Goal: Task Accomplishment & Management: Complete application form

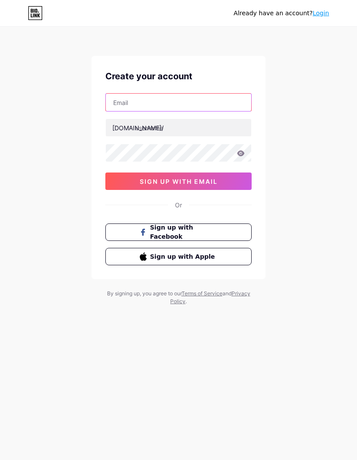
click at [222, 97] on input "text" at bounding box center [178, 102] width 145 height 17
type input "[EMAIL_ADDRESS][DOMAIN_NAME]"
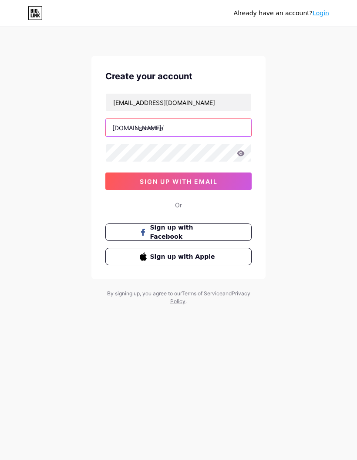
click at [226, 127] on input "text" at bounding box center [178, 127] width 145 height 17
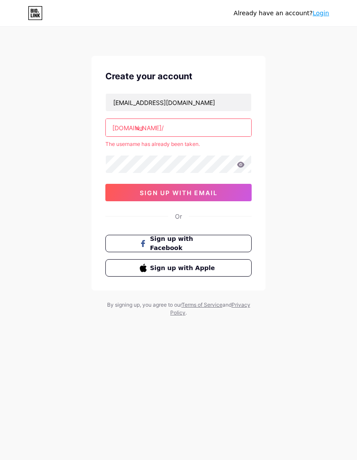
type input "w"
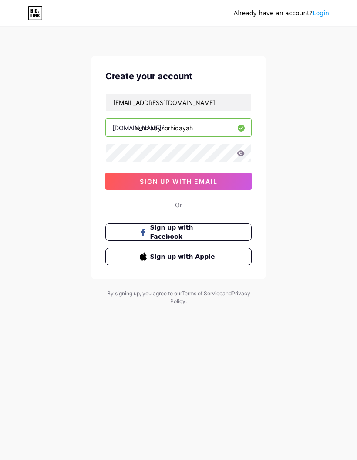
type input "waszabynorhidayah"
click at [243, 155] on icon at bounding box center [240, 153] width 7 height 6
click at [227, 181] on button "sign up with email" at bounding box center [178, 180] width 146 height 17
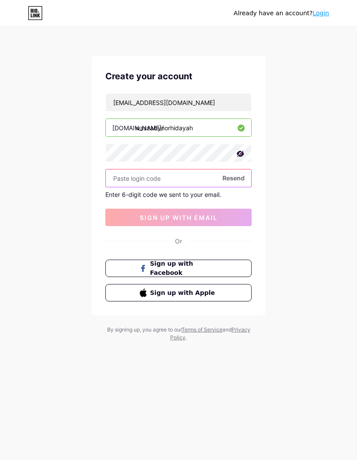
click at [136, 178] on input "text" at bounding box center [178, 177] width 145 height 17
paste input "734972"
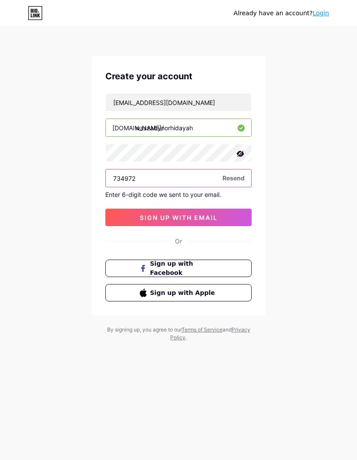
type input "734972"
click at [224, 220] on button "sign up with email" at bounding box center [178, 217] width 146 height 17
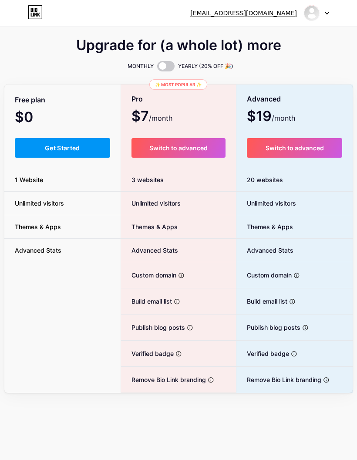
click at [311, 16] on img at bounding box center [311, 13] width 17 height 17
click at [294, 37] on link "Dashboard" at bounding box center [275, 36] width 108 height 24
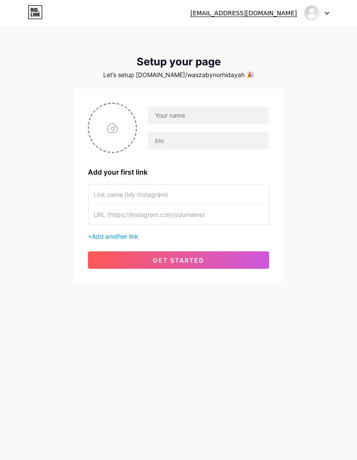
click at [31, 18] on icon at bounding box center [35, 12] width 15 height 14
click at [317, 17] on img at bounding box center [311, 13] width 17 height 17
click at [221, 18] on div "[EMAIL_ADDRESS][DOMAIN_NAME]" at bounding box center [259, 13] width 139 height 16
click at [98, 368] on div "[EMAIL_ADDRESS][DOMAIN_NAME] Dashboard Logout Setup your page Let’s setup [DOMA…" at bounding box center [178, 230] width 357 height 460
click at [111, 236] on span "Add another link" at bounding box center [115, 235] width 47 height 7
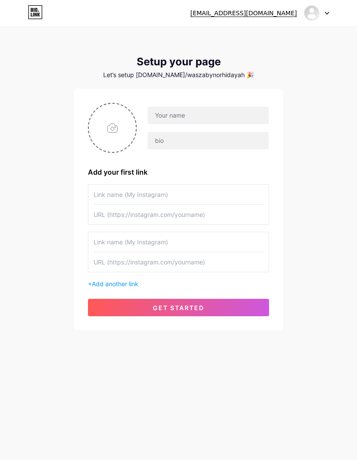
click at [285, 11] on div "[EMAIL_ADDRESS][DOMAIN_NAME]" at bounding box center [243, 13] width 107 height 9
click at [103, 131] on input "file" at bounding box center [112, 128] width 47 height 48
click at [163, 204] on input "text" at bounding box center [179, 195] width 170 height 20
click at [200, 197] on input "text" at bounding box center [179, 195] width 170 height 20
click at [203, 199] on input "text" at bounding box center [179, 195] width 170 height 20
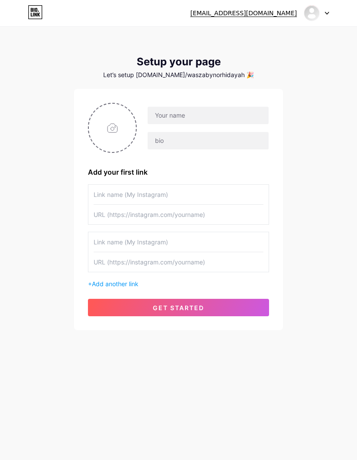
click at [22, 121] on div "norhidayahmd2602@gmail.com Dashboard Logout Setup your page Let’s setup bio.lin…" at bounding box center [178, 179] width 357 height 358
click at [251, 306] on button "get started" at bounding box center [178, 307] width 181 height 17
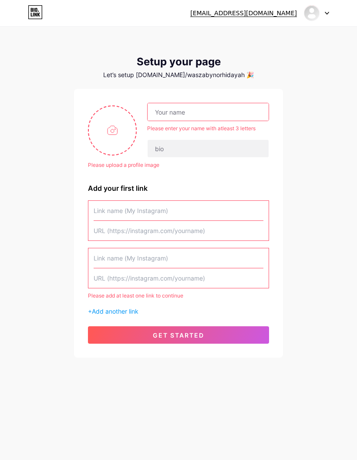
click at [30, 17] on icon at bounding box center [35, 12] width 15 height 14
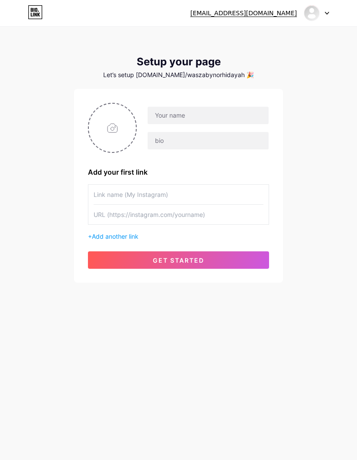
click at [320, 11] on div at bounding box center [316, 13] width 25 height 16
click at [279, 9] on div "[EMAIL_ADDRESS][DOMAIN_NAME]" at bounding box center [243, 13] width 107 height 9
click at [270, 10] on div "[EMAIL_ADDRESS][DOMAIN_NAME]" at bounding box center [243, 13] width 107 height 9
